Goal: Task Accomplishment & Management: Manage account settings

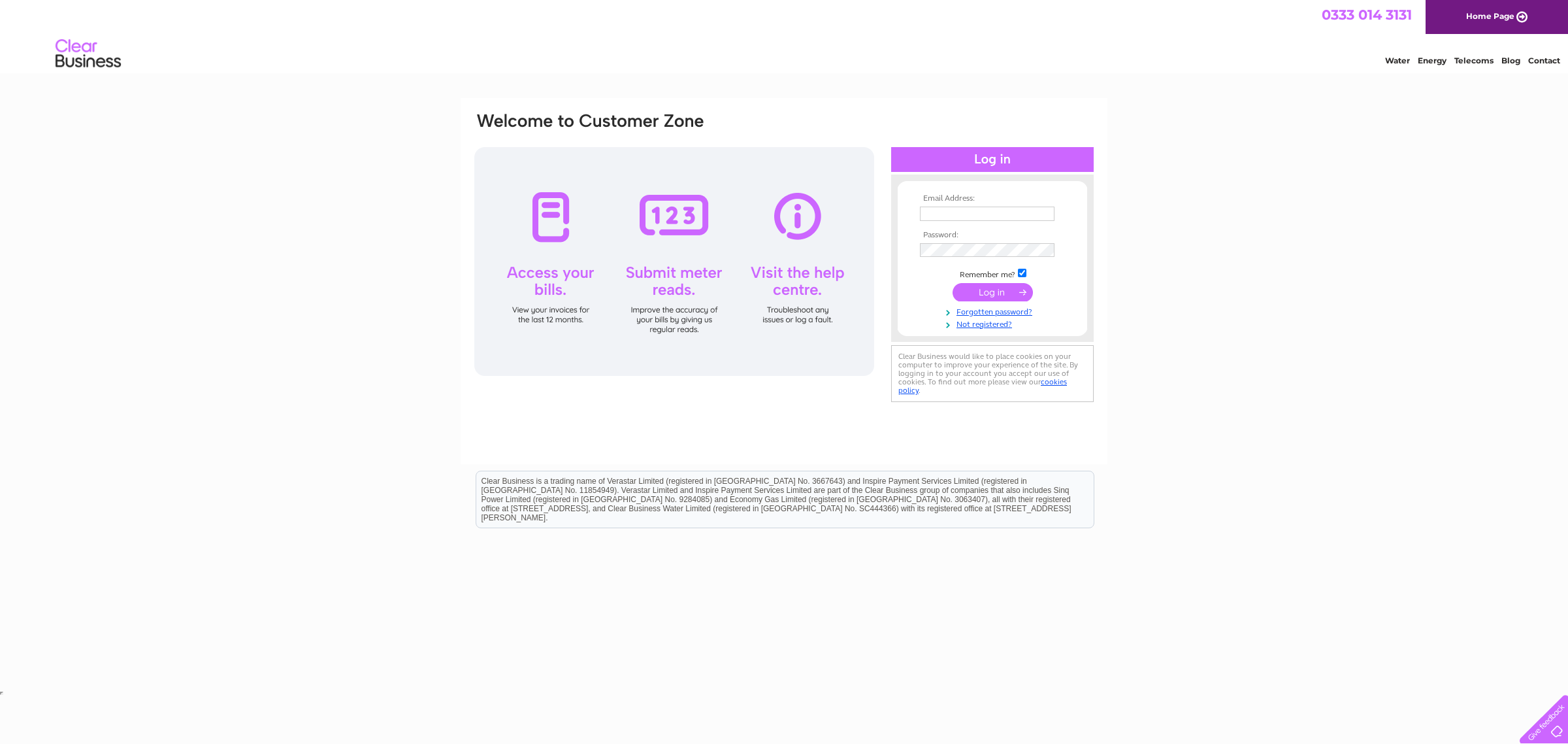
type input "rob4con@btinternet.com"
click at [981, 291] on input "submit" at bounding box center [992, 292] width 80 height 18
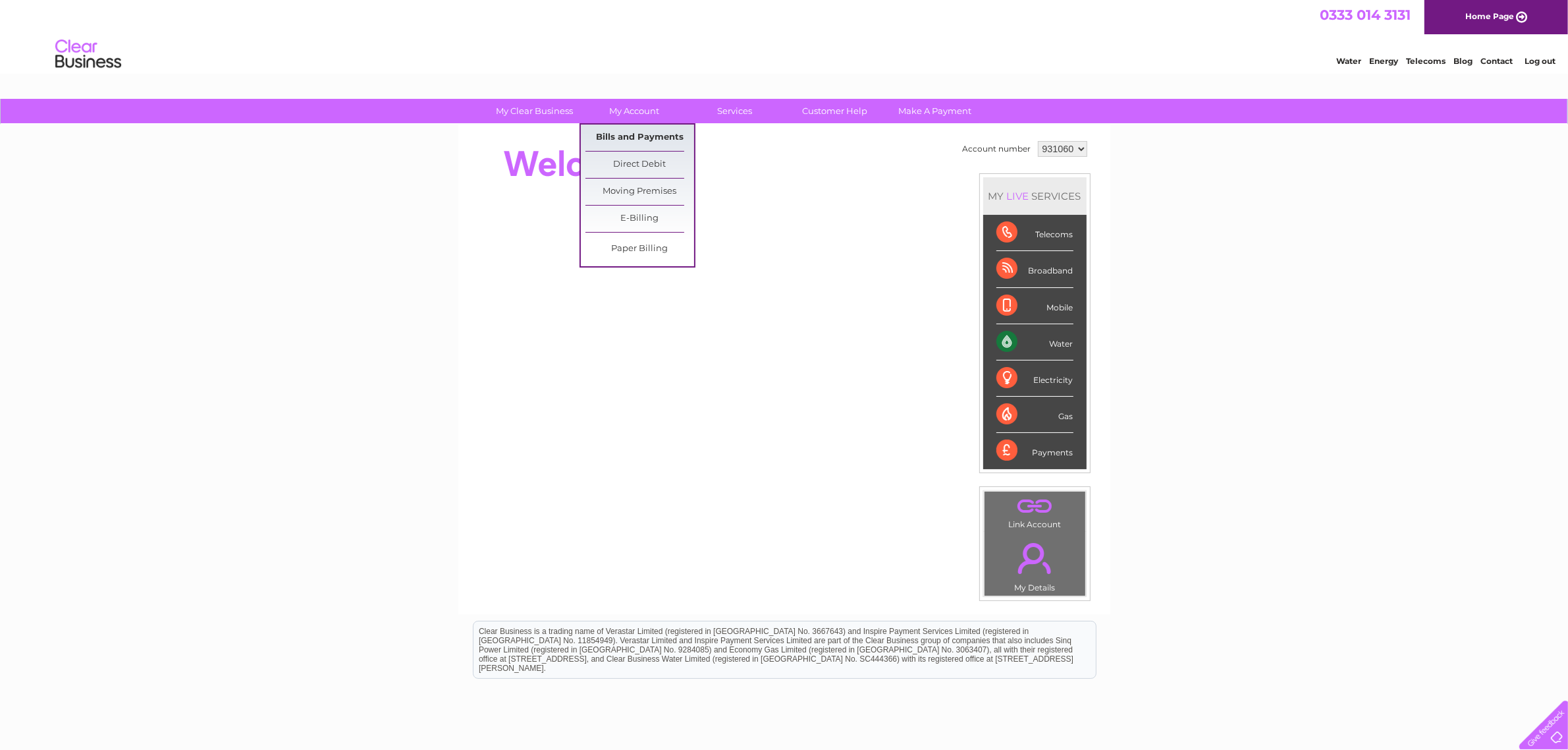
click at [627, 134] on link "Bills and Payments" at bounding box center [639, 137] width 108 height 26
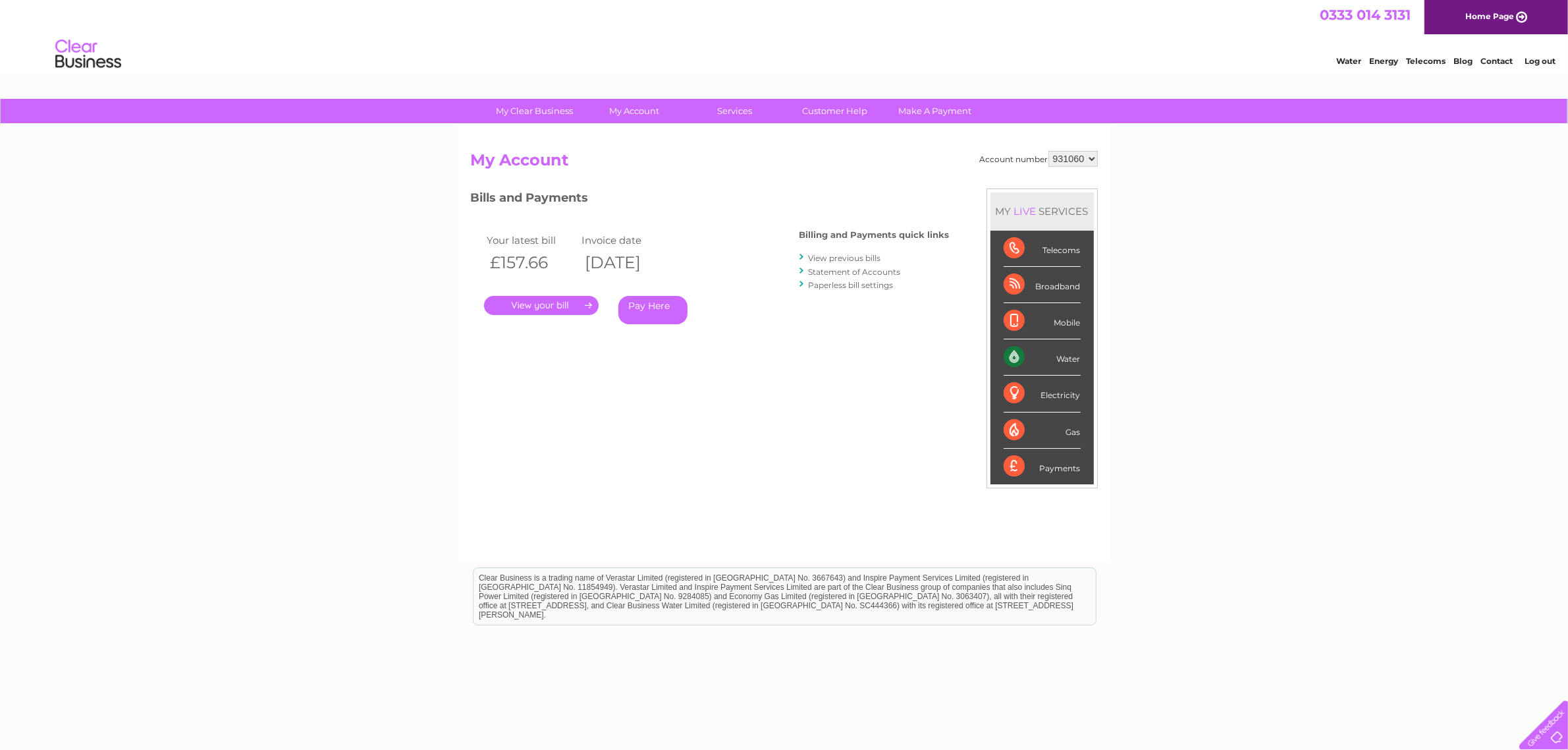
click at [544, 303] on link "." at bounding box center [541, 305] width 114 height 19
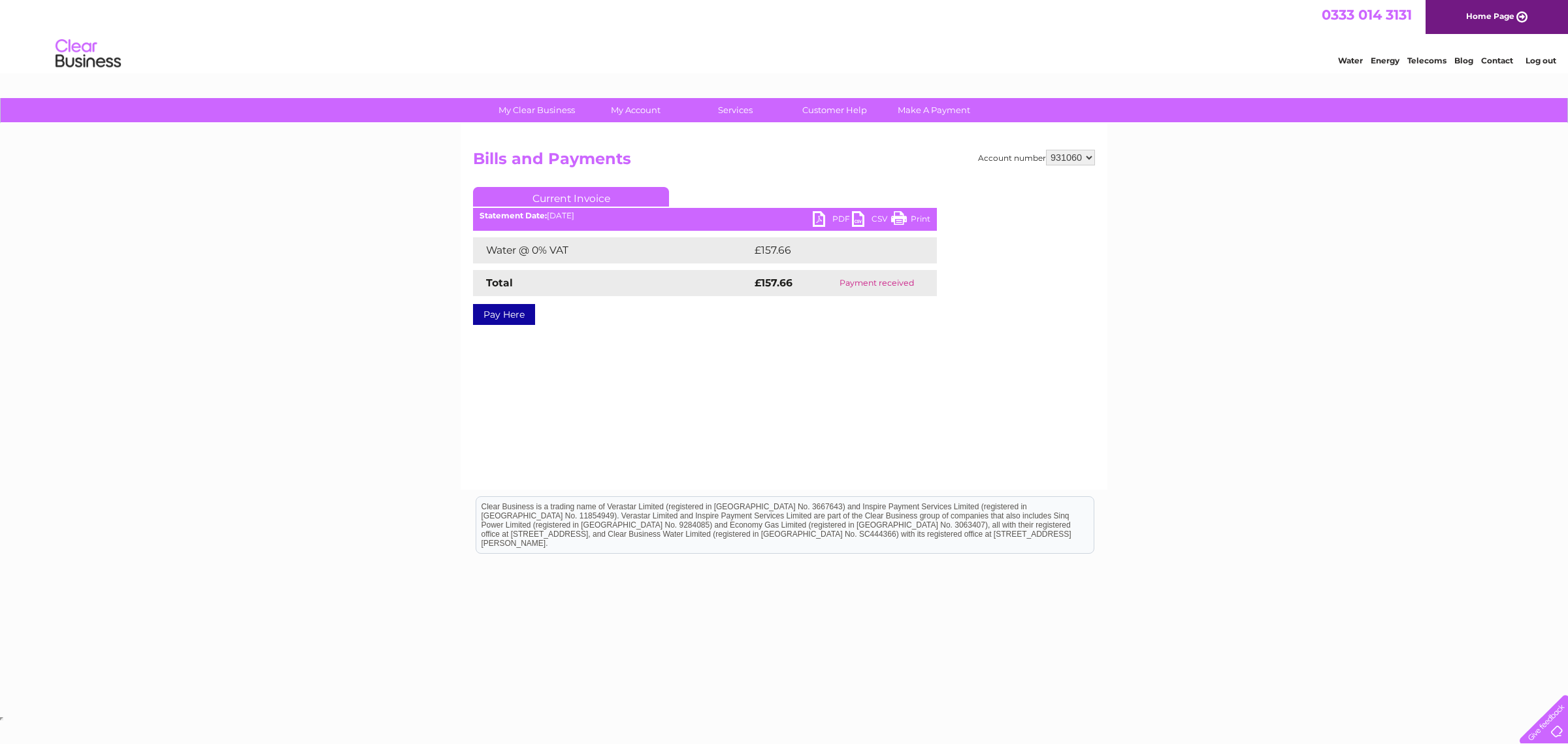
click at [819, 220] on link "PDF" at bounding box center [832, 220] width 39 height 19
